Goal: Find contact information: Find specific page/section

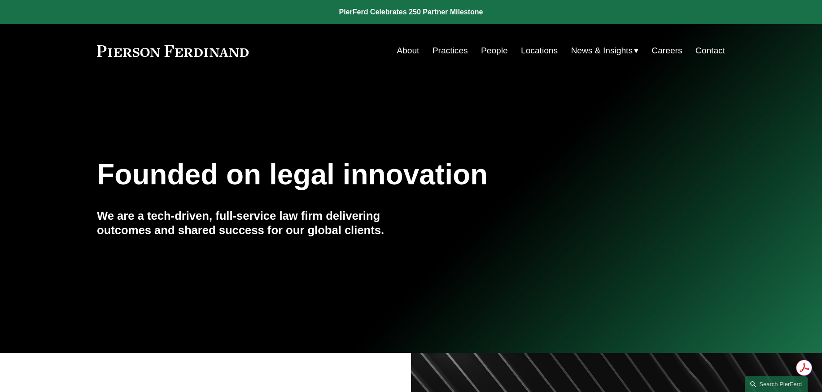
click at [541, 49] on link "Locations" at bounding box center [539, 50] width 37 height 17
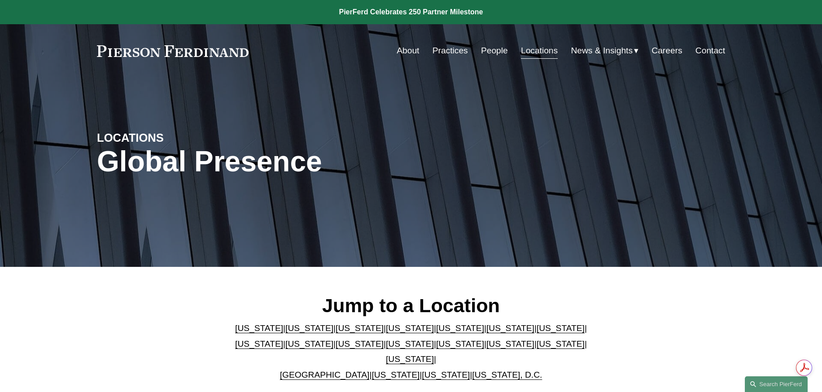
click at [434, 354] on link "[US_STATE]" at bounding box center [410, 358] width 48 height 9
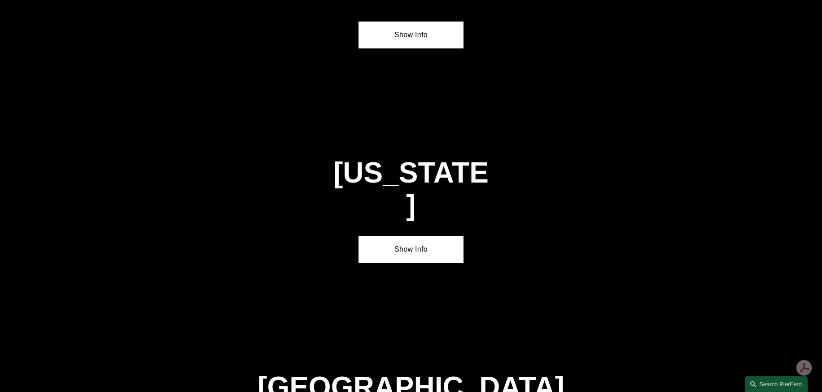
scroll to position [3048, 0]
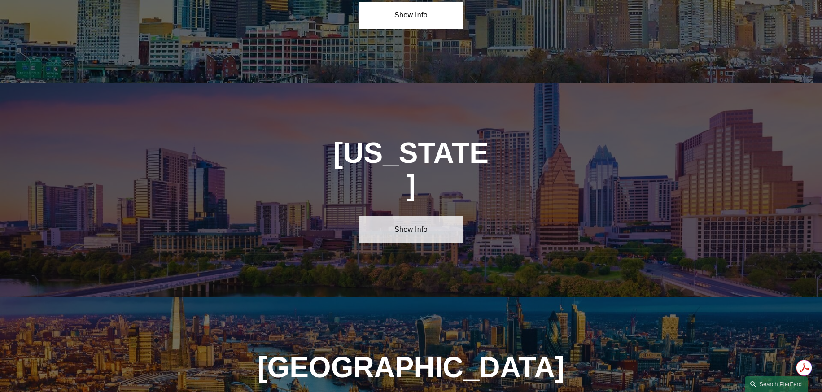
click at [428, 216] on link "Show Info" at bounding box center [410, 229] width 104 height 27
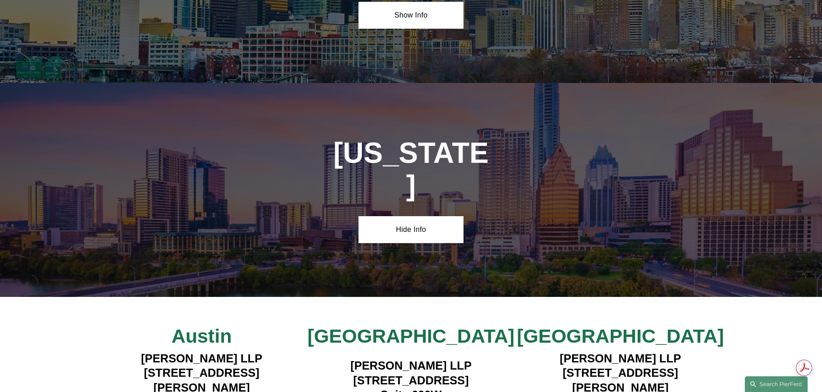
drag, startPoint x: 139, startPoint y: 254, endPoint x: 292, endPoint y: 253, distance: 153.4
click at [292, 351] on h4 "Pierson Ferdinand LLP 2021 Guadalupe Street Suite 260 Austin, TX 78705" at bounding box center [201, 387] width 209 height 73
copy h4 "Pierson Ferdinand LLP"
drag, startPoint x: 135, startPoint y: 271, endPoint x: 267, endPoint y: 280, distance: 132.2
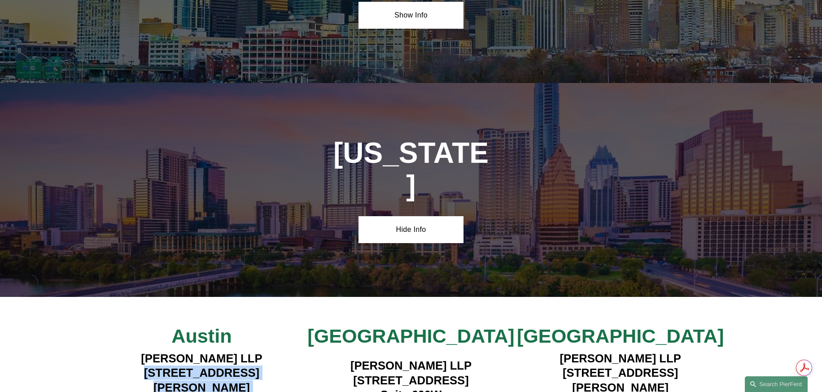
click at [267, 351] on h4 "Pierson Ferdinand LLP 2021 Guadalupe Street Suite 260 Austin, TX 78705" at bounding box center [201, 387] width 209 height 73
copy h4 "2021 Guadalupe Street Suite 260"
drag, startPoint x: 215, startPoint y: 301, endPoint x: 258, endPoint y: 301, distance: 43.1
click at [258, 351] on h4 "Pierson Ferdinand LLP 2021 Guadalupe Street Suite 260 Austin, TX 78705" at bounding box center [201, 387] width 209 height 73
copy h4 "78705"
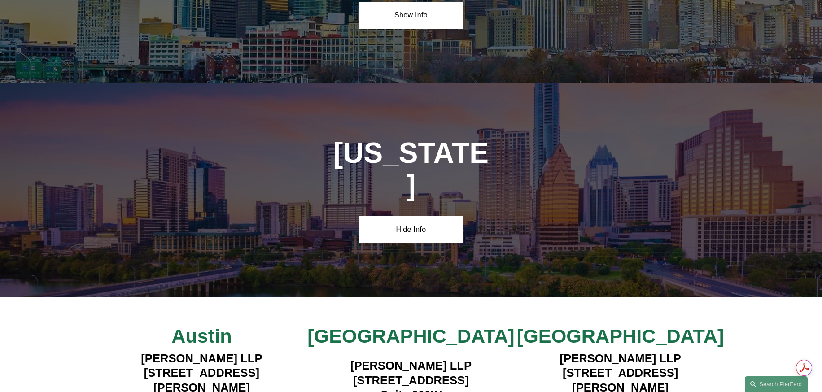
click at [326, 358] on h4 "Pierson Ferdinand LLP 1341 W. Mockingbird Lane Suite 600W Dallas, TX 75247" at bounding box center [410, 387] width 209 height 58
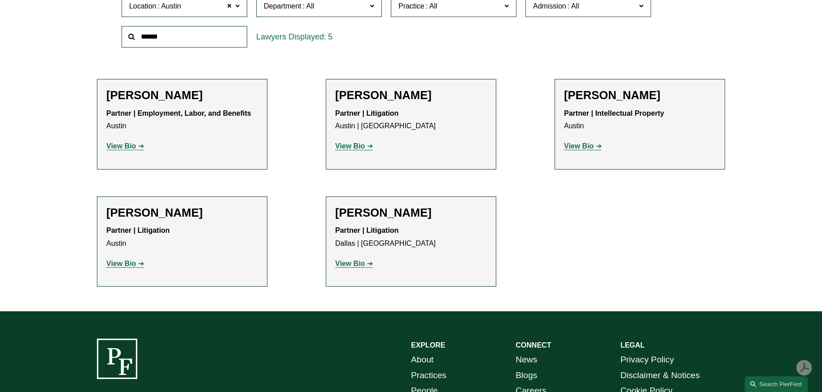
scroll to position [340, 0]
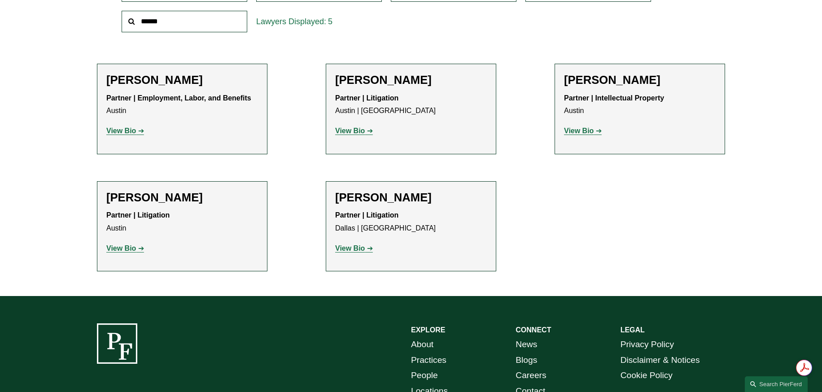
click at [120, 249] on strong "View Bio" at bounding box center [121, 248] width 30 height 8
